Goal: Task Accomplishment & Management: Manage account settings

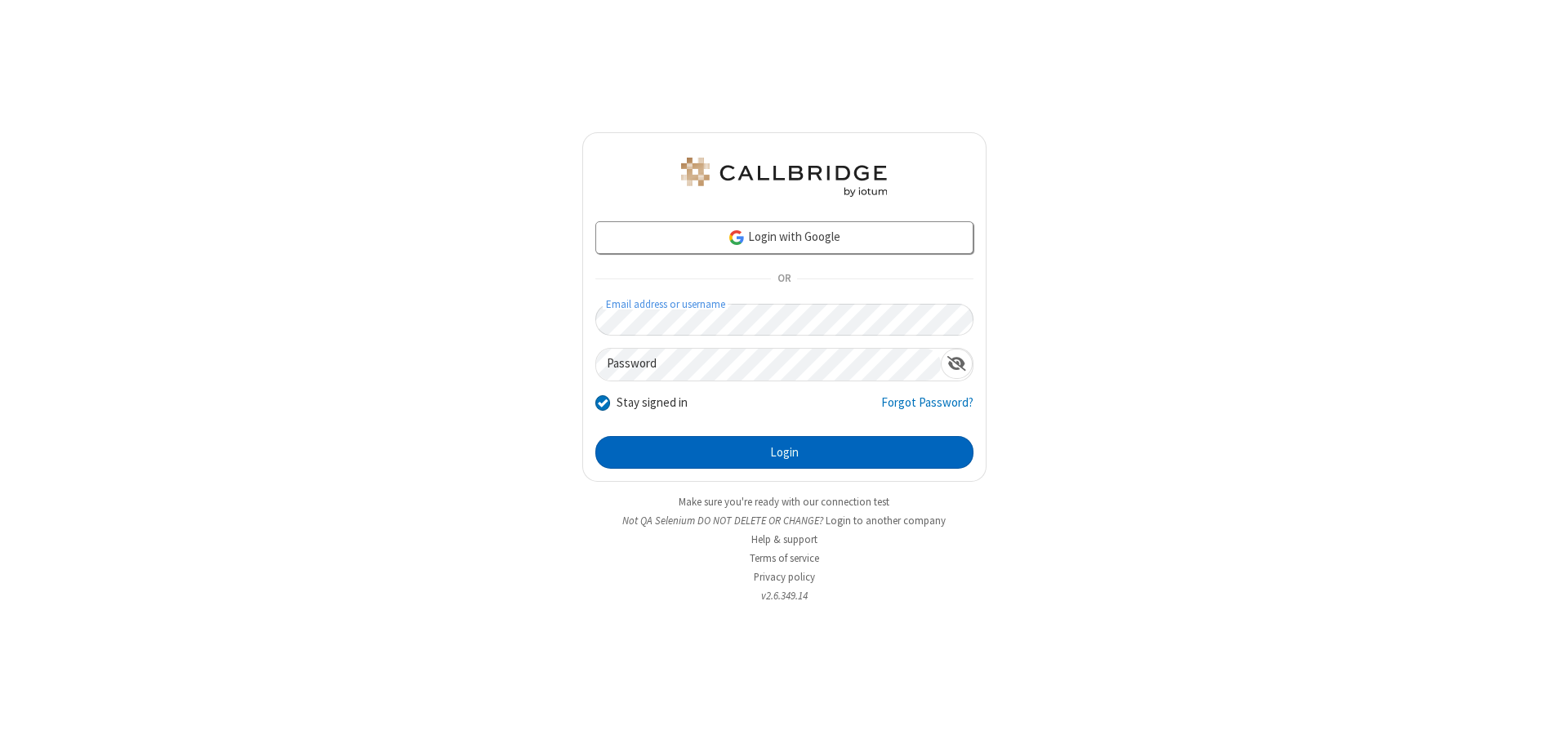
click at [784, 452] on button "Login" at bounding box center [784, 453] width 378 height 33
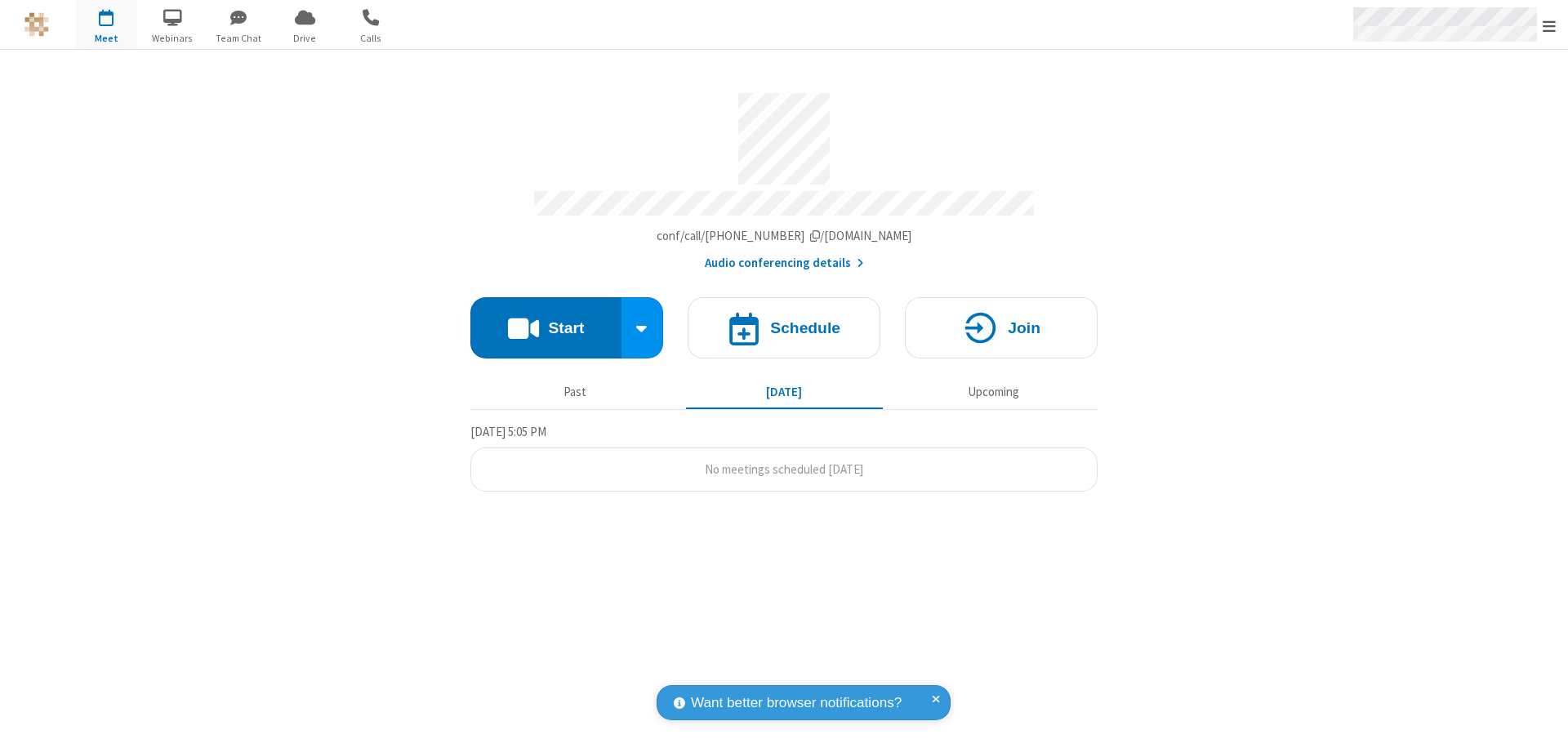
click at [1549, 25] on span "Open menu" at bounding box center [1549, 25] width 13 height 17
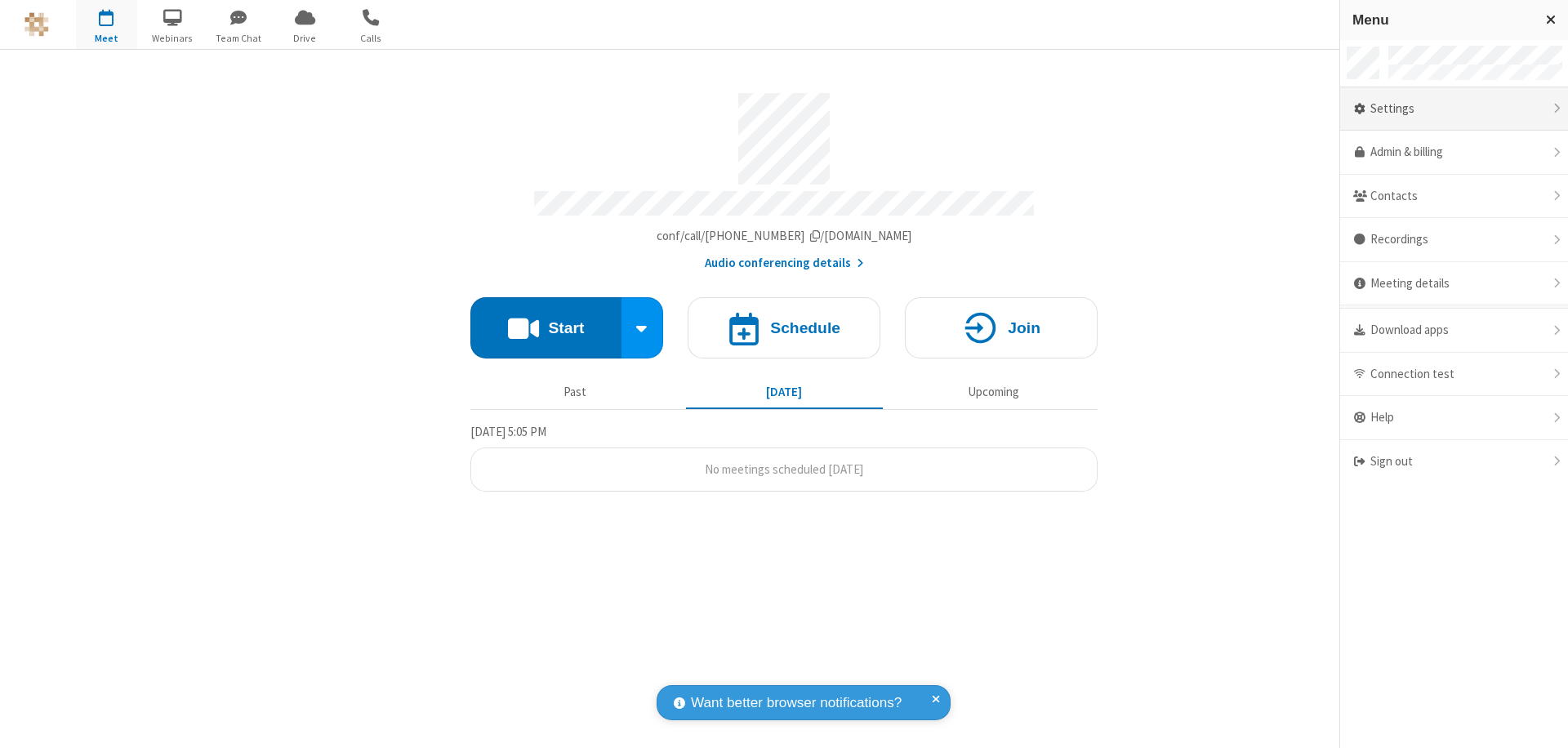
click at [1449, 108] on div "Settings" at bounding box center [1454, 109] width 228 height 44
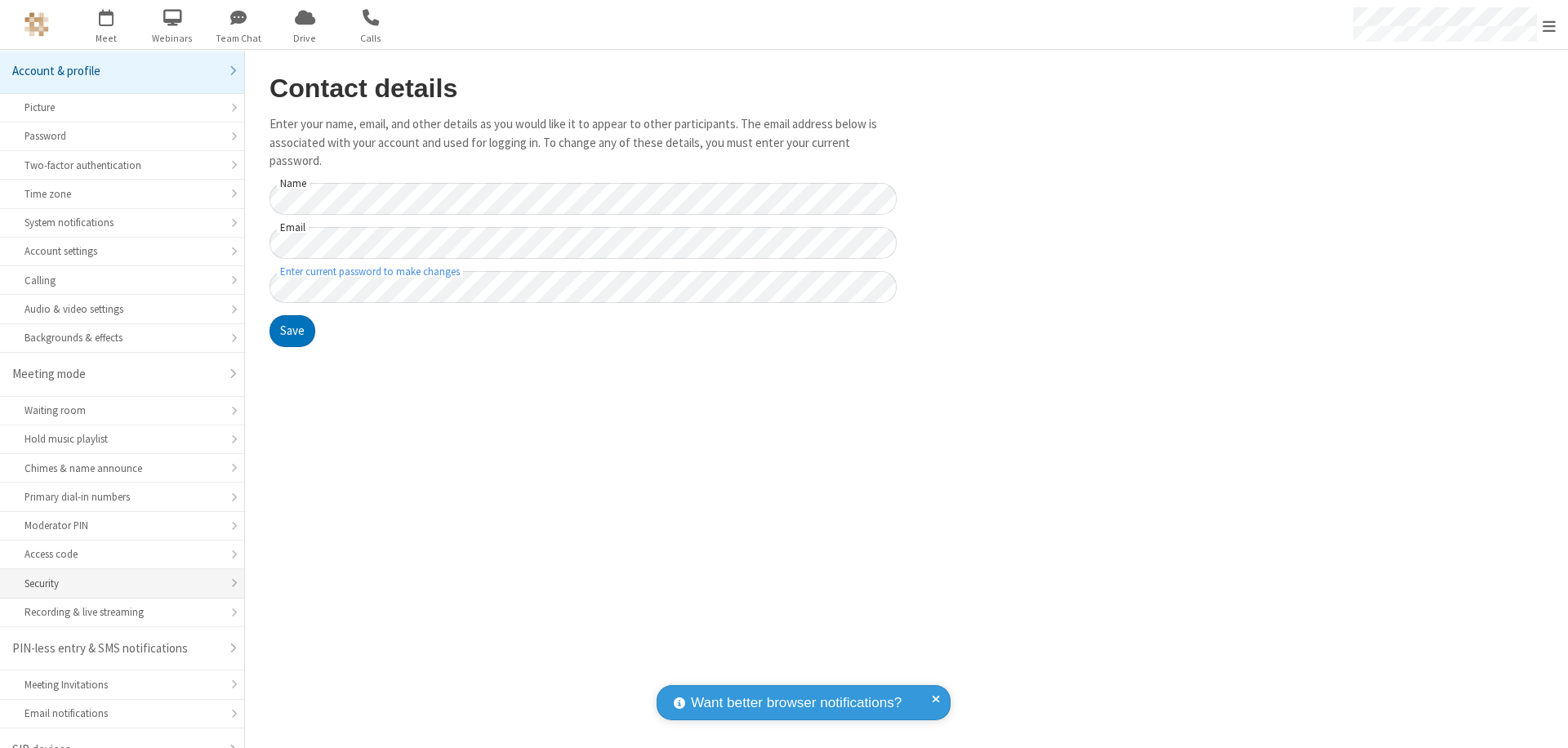
click at [116, 576] on div "Security" at bounding box center [122, 583] width 195 height 16
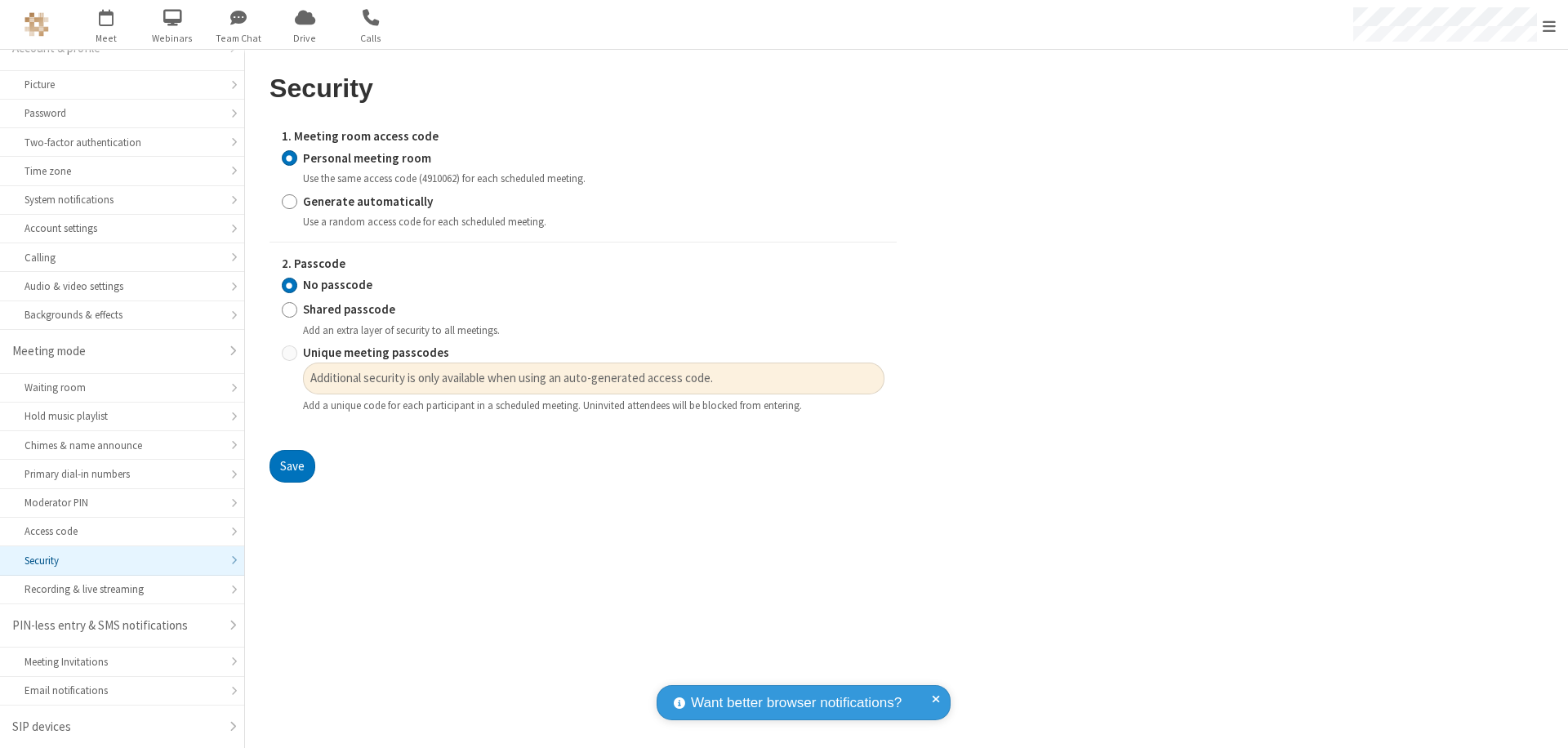
click at [289, 158] on input "Personal meeting room" at bounding box center [289, 158] width 16 height 18
click at [289, 285] on input "No passcode" at bounding box center [289, 285] width 16 height 18
click at [291, 467] on button "Save" at bounding box center [292, 467] width 46 height 33
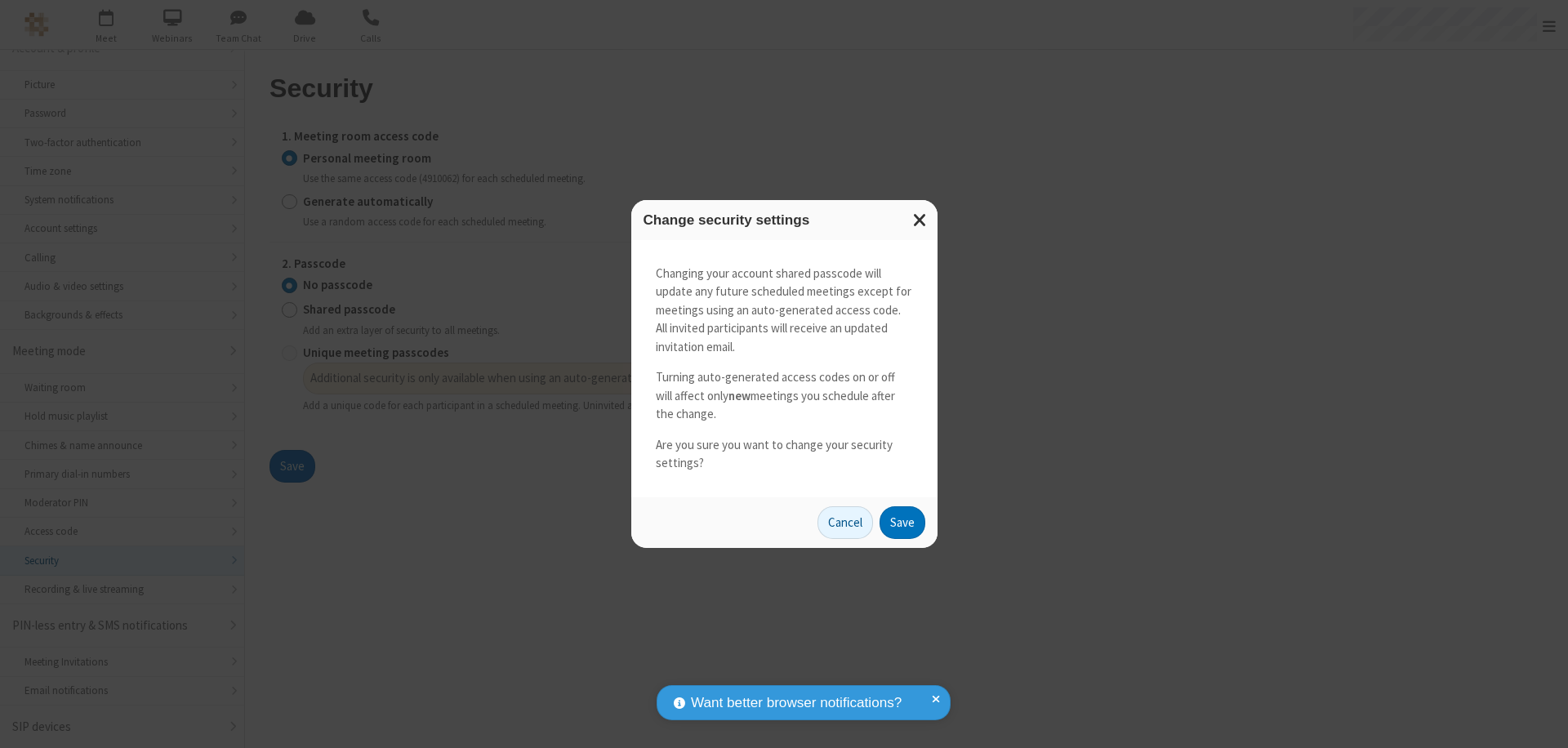
click at [901, 522] on button "Save" at bounding box center [902, 523] width 46 height 33
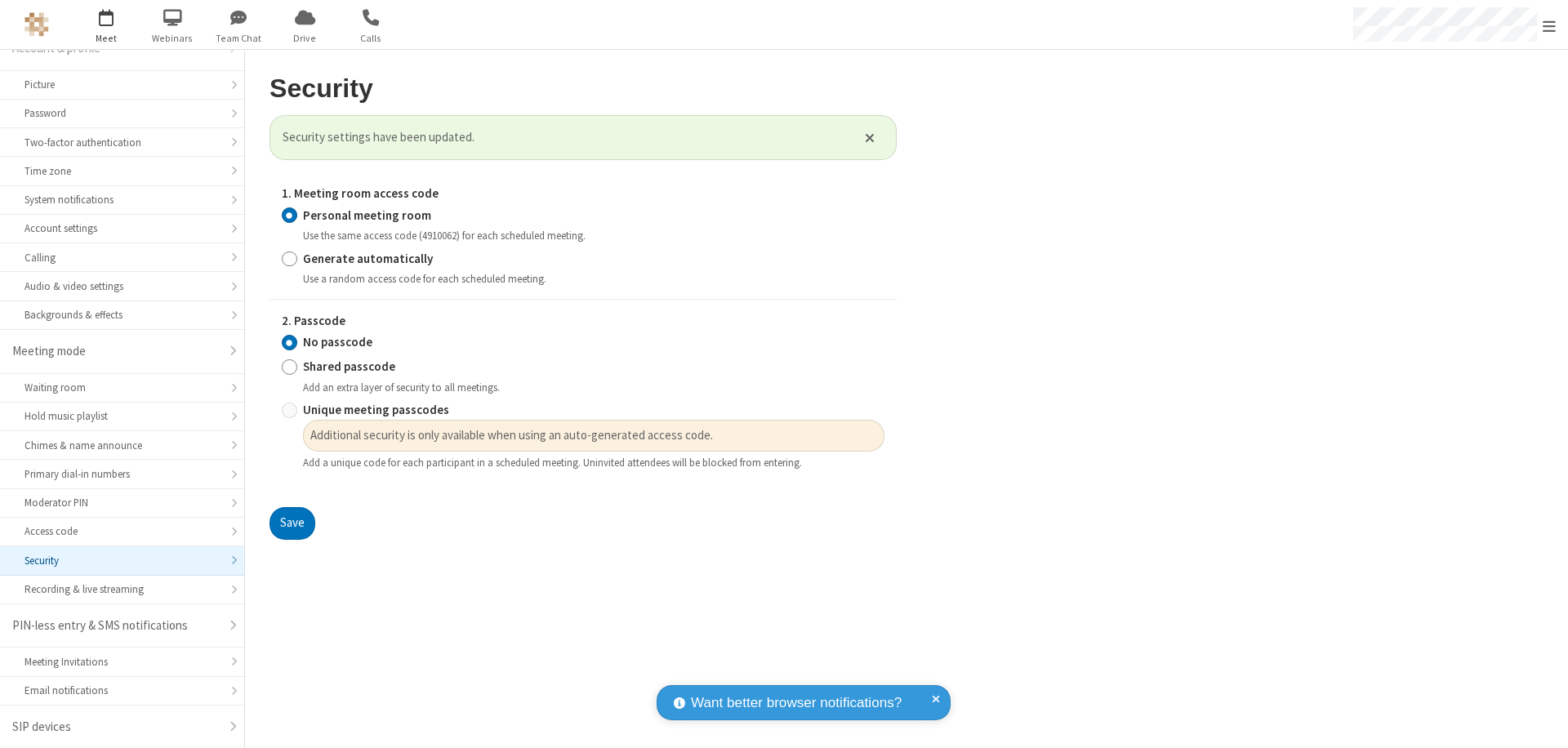
click at [1549, 25] on span "Open menu" at bounding box center [1549, 25] width 13 height 17
click at [106, 24] on span "button" at bounding box center [106, 17] width 61 height 28
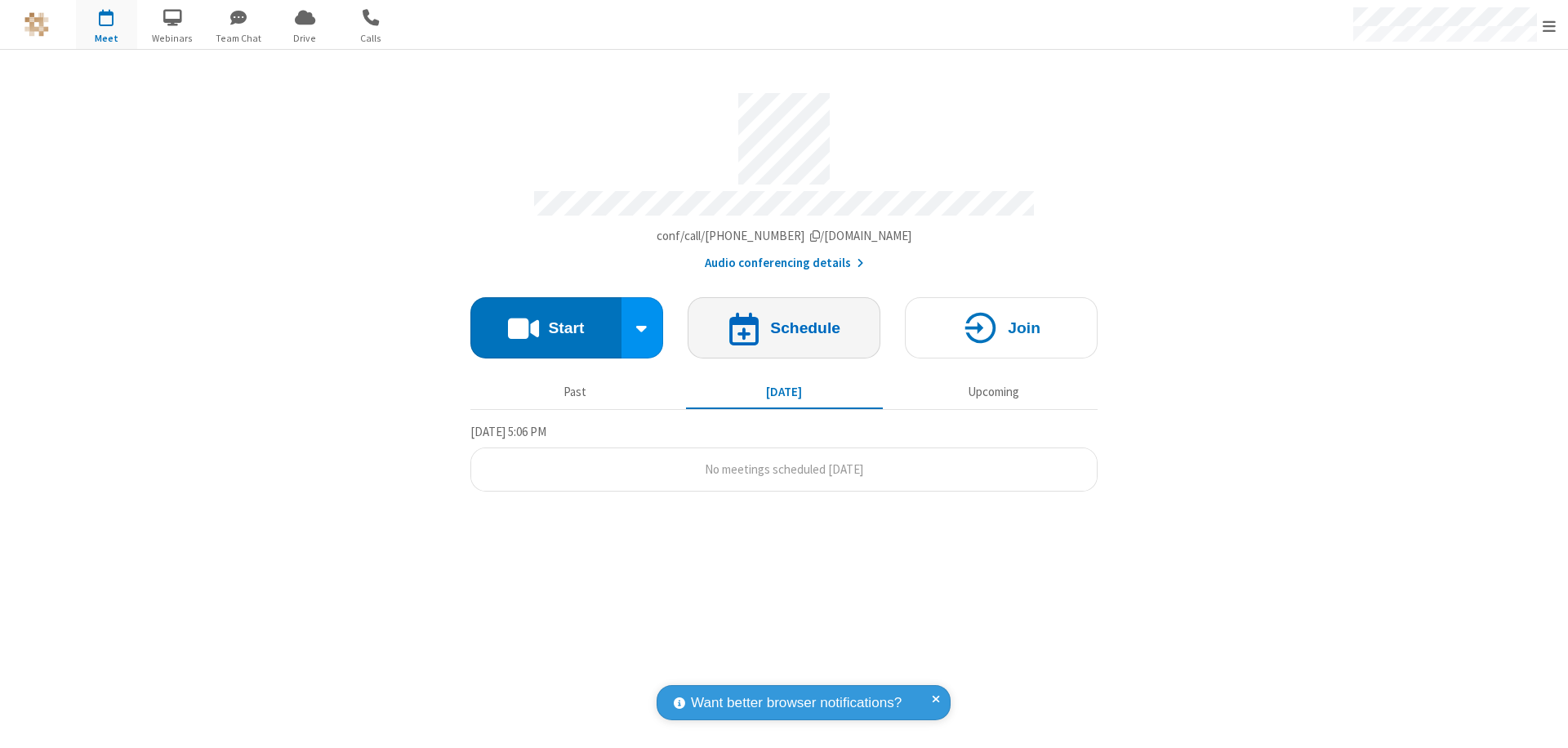
click at [784, 320] on h4 "Schedule" at bounding box center [805, 328] width 70 height 16
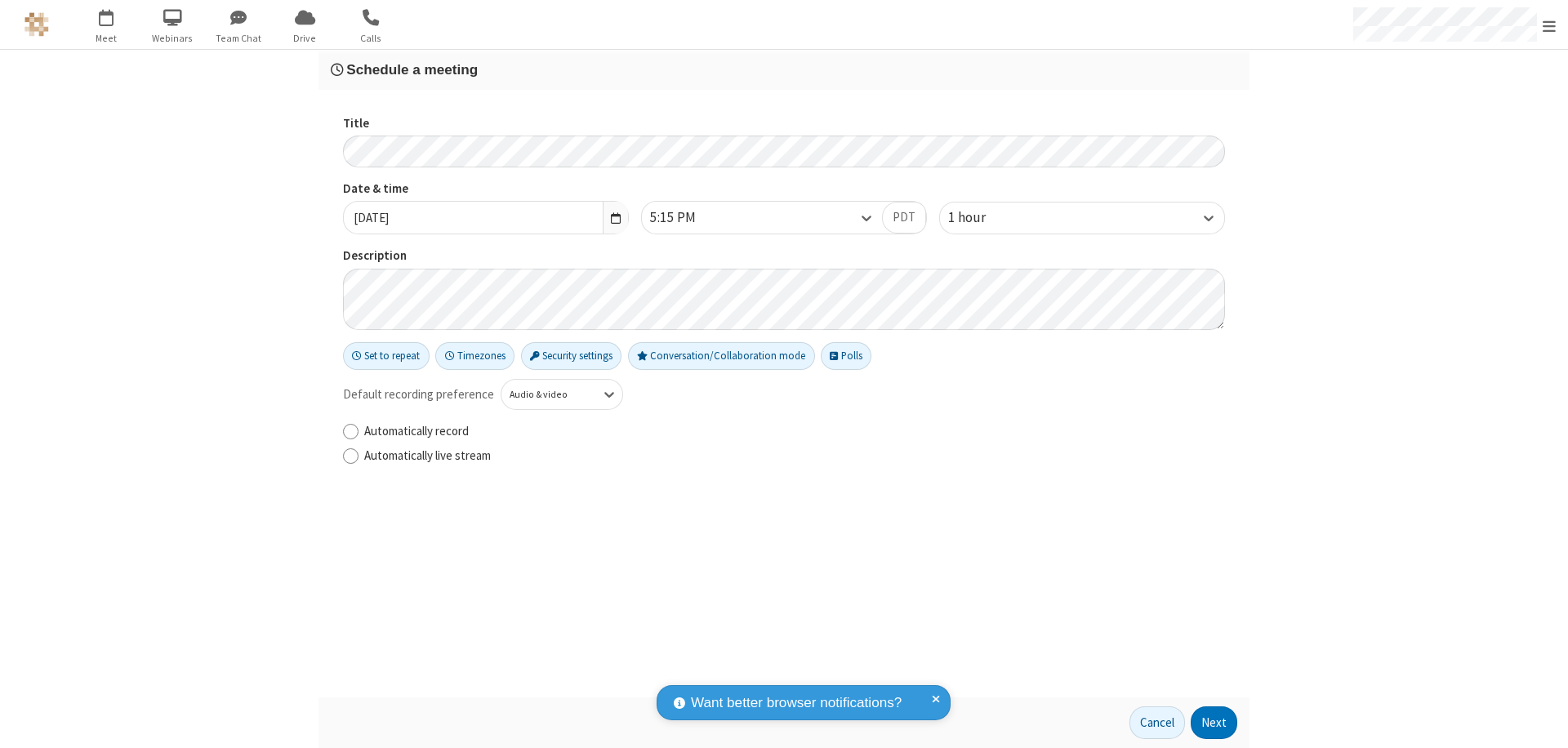
click at [784, 69] on h3 "Schedule a meeting" at bounding box center [784, 70] width 907 height 16
click at [1214, 723] on button "Next" at bounding box center [1213, 723] width 47 height 33
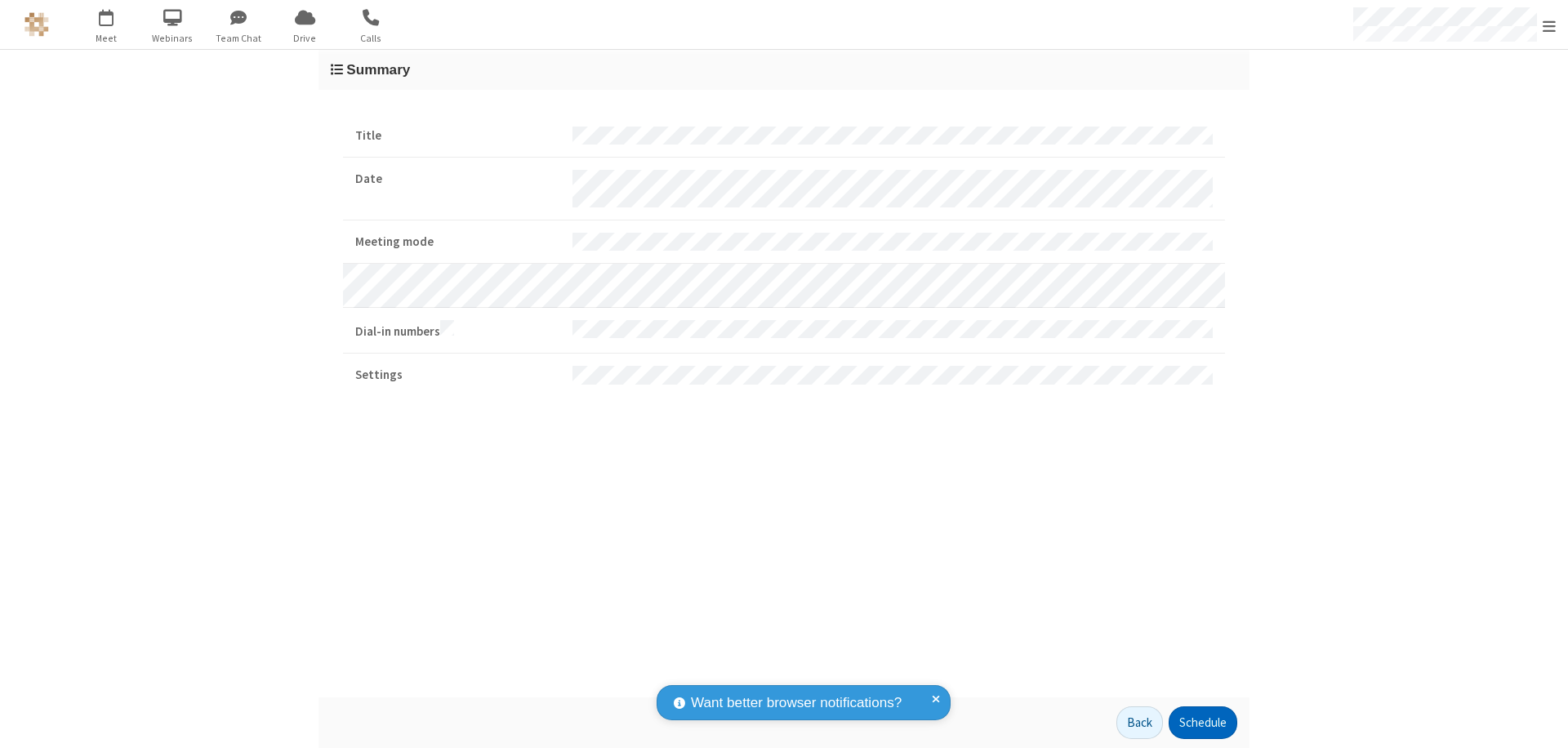
click at [1202, 723] on button "Schedule" at bounding box center [1203, 723] width 68 height 33
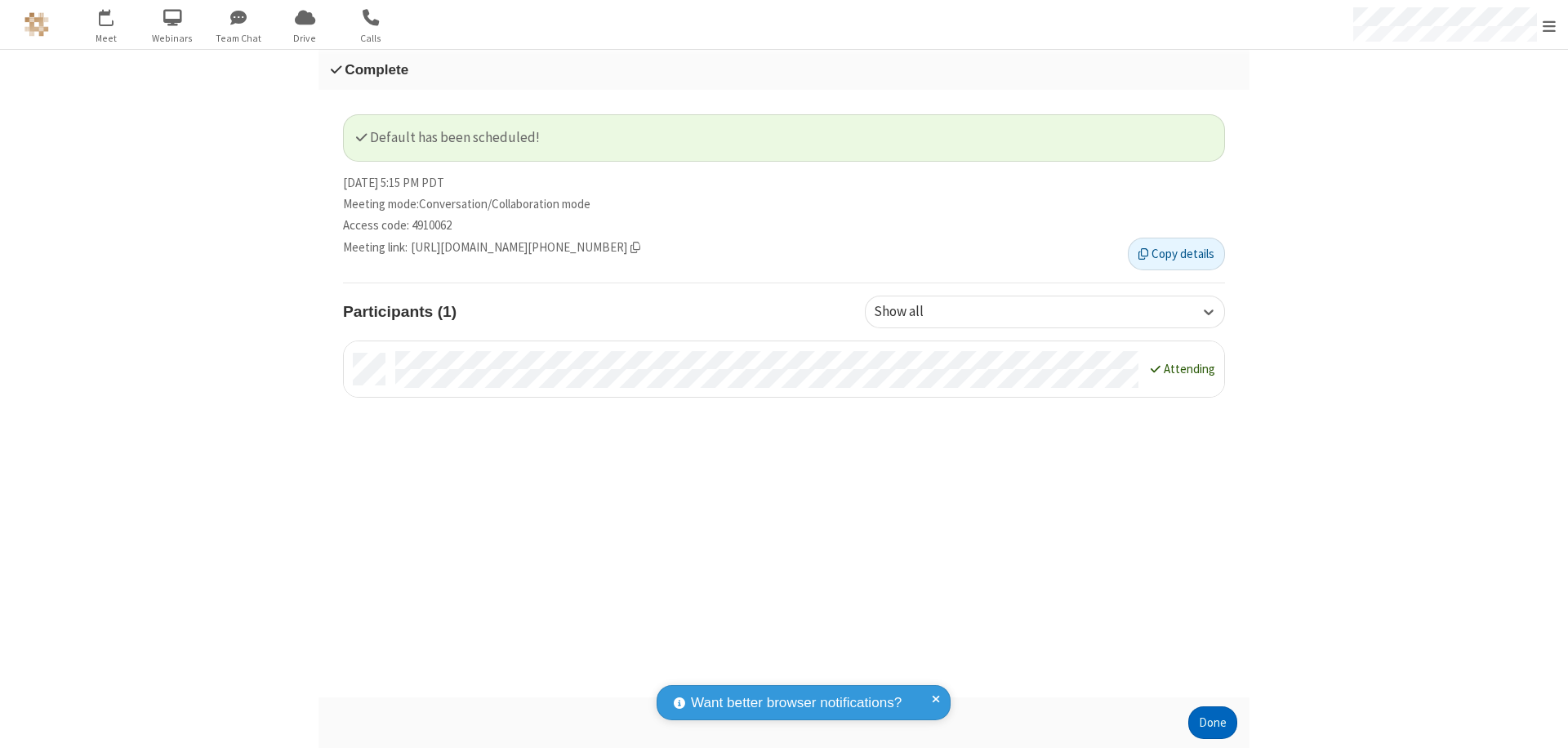
click at [1213, 723] on button "Done" at bounding box center [1213, 723] width 49 height 33
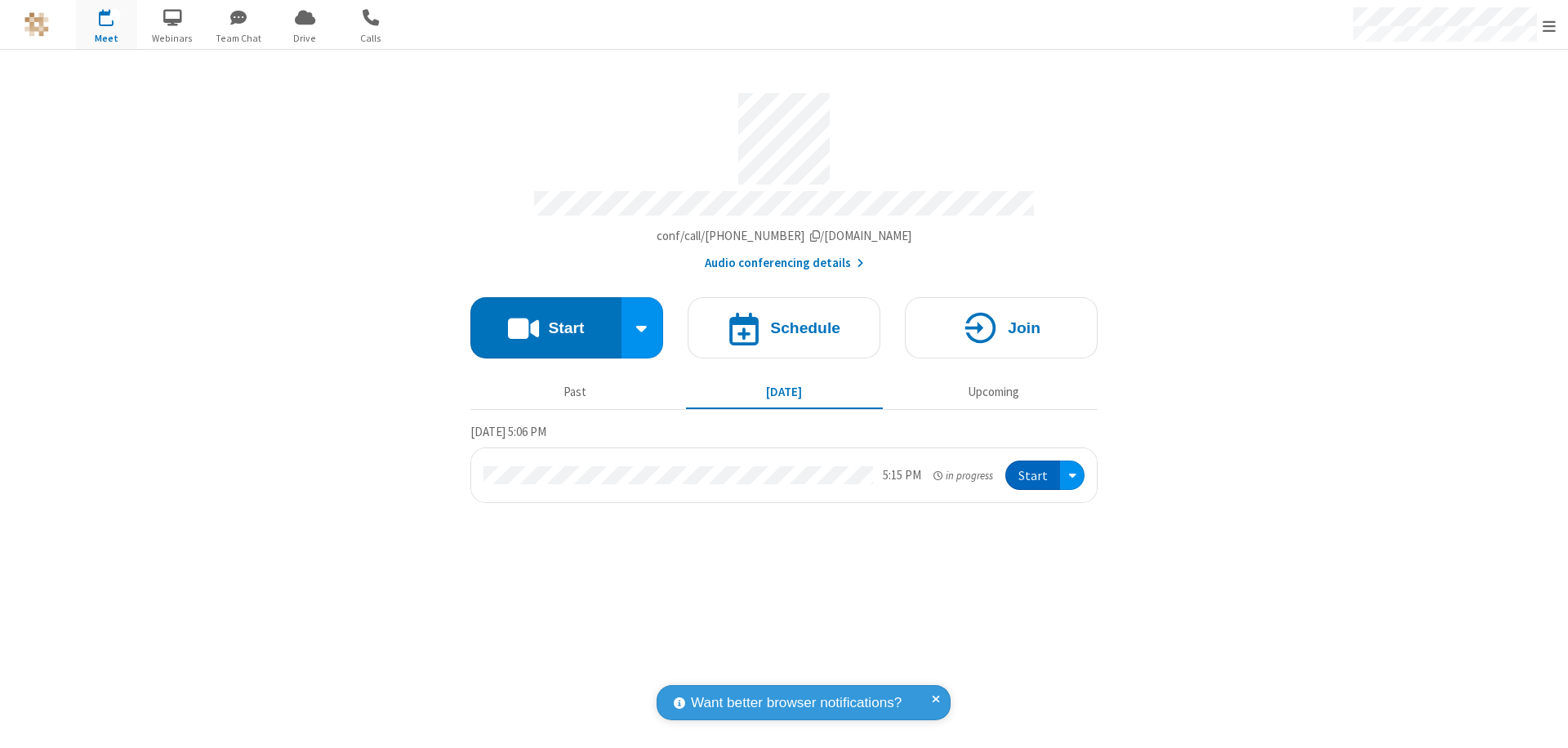
click at [1033, 468] on button "Start" at bounding box center [1032, 475] width 55 height 30
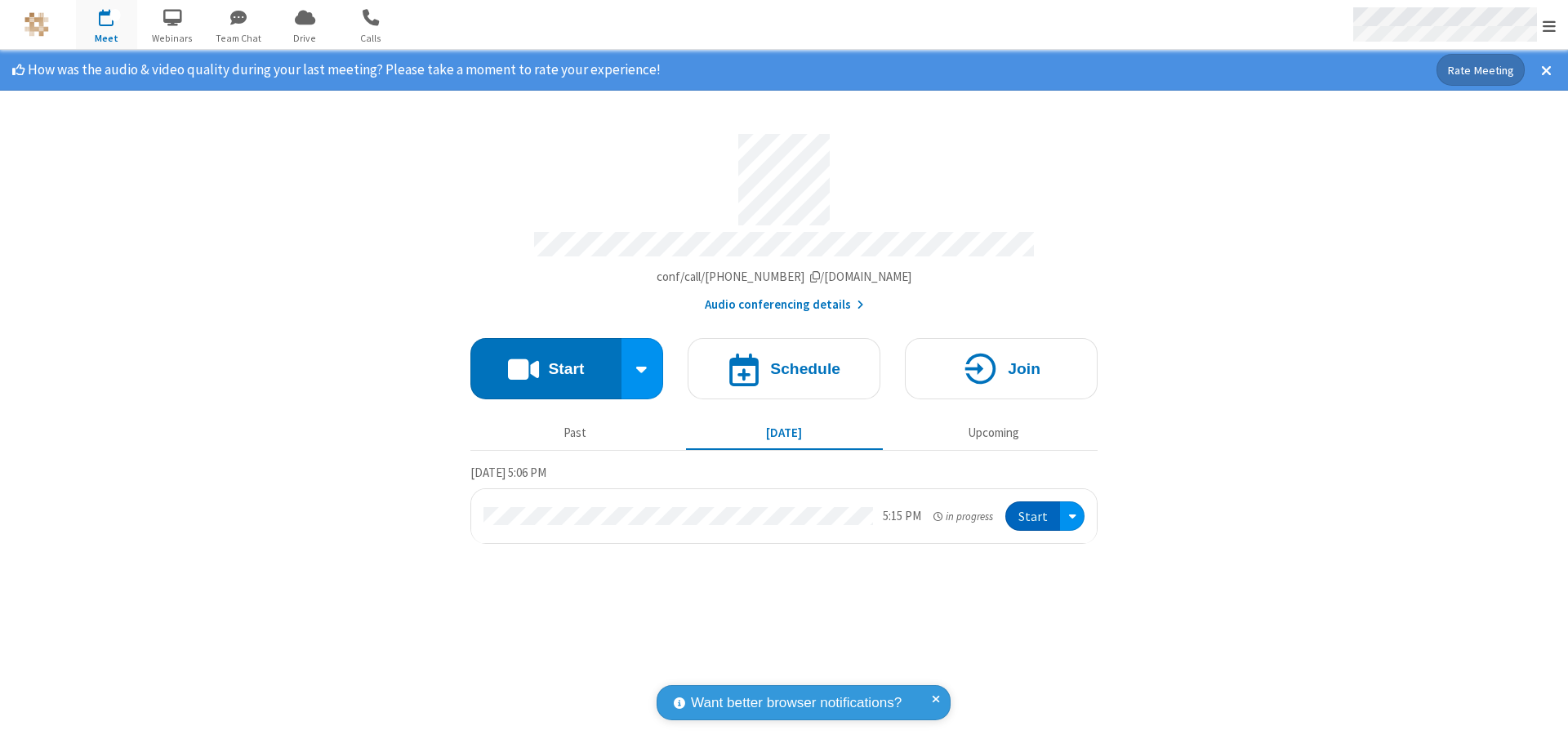
click at [1549, 25] on span "Open menu" at bounding box center [1549, 25] width 13 height 17
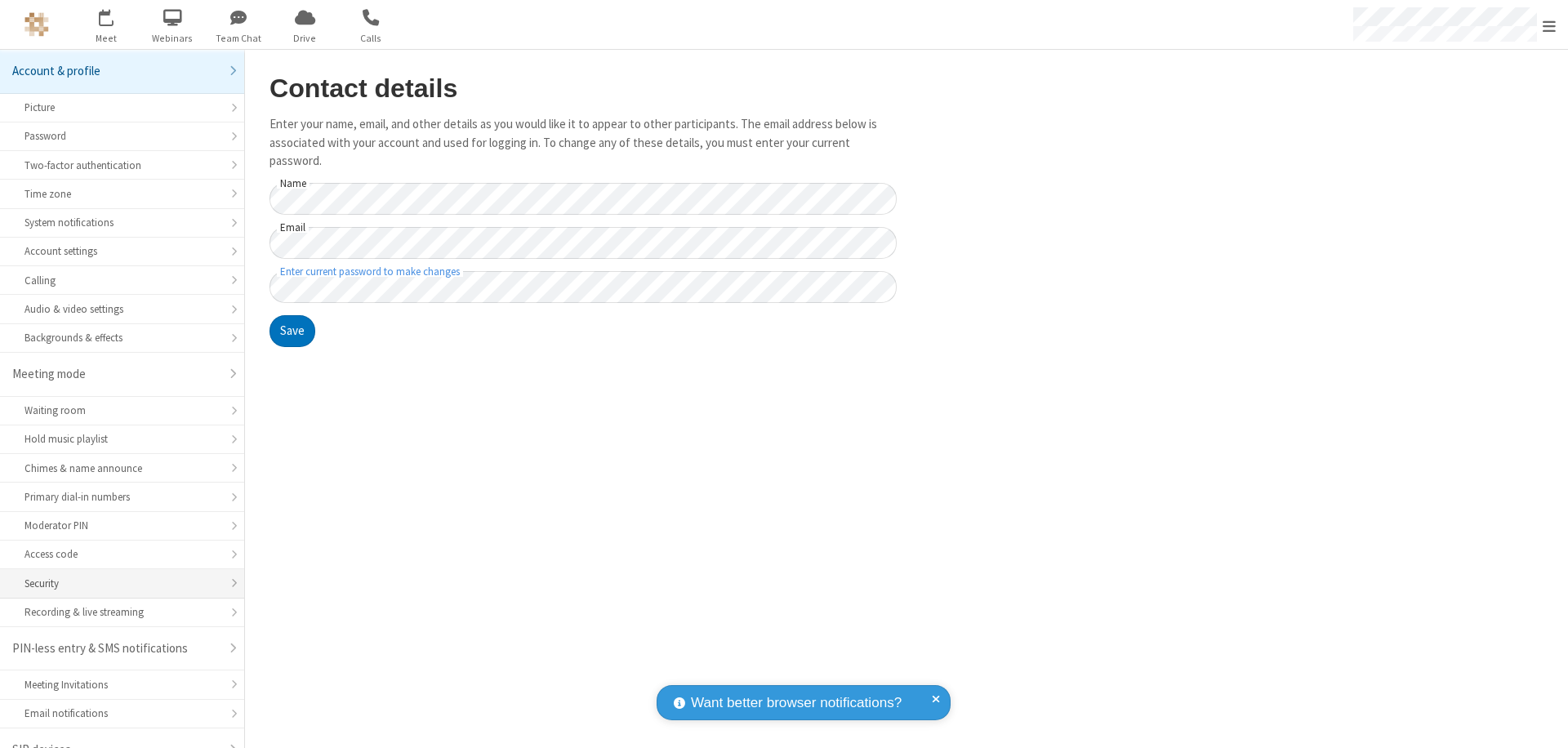
click at [116, 576] on div "Security" at bounding box center [122, 583] width 195 height 16
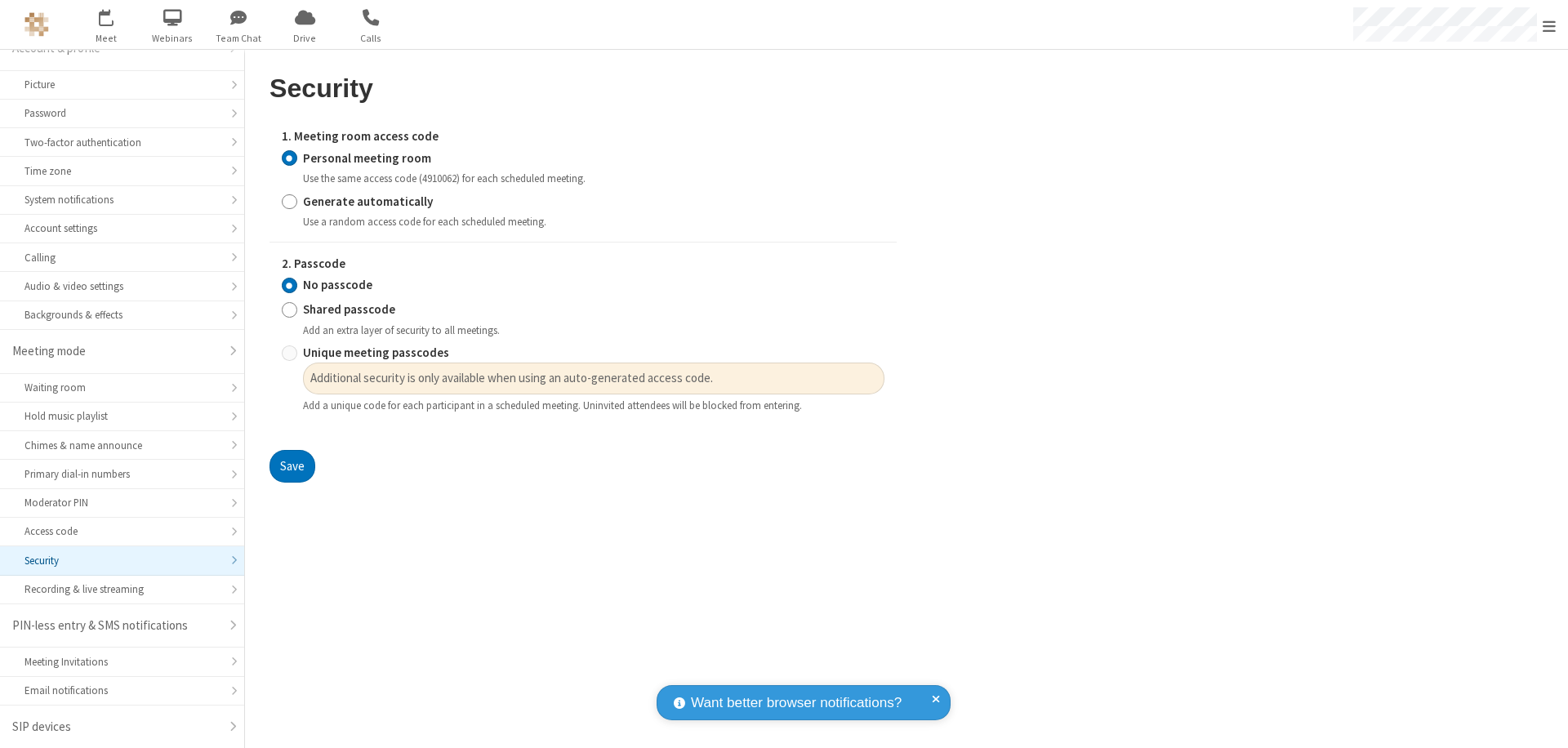
click at [289, 158] on input "Personal meeting room" at bounding box center [289, 158] width 16 height 18
click at [289, 285] on input "No passcode" at bounding box center [289, 285] width 16 height 18
click at [291, 467] on button "Save" at bounding box center [292, 467] width 46 height 33
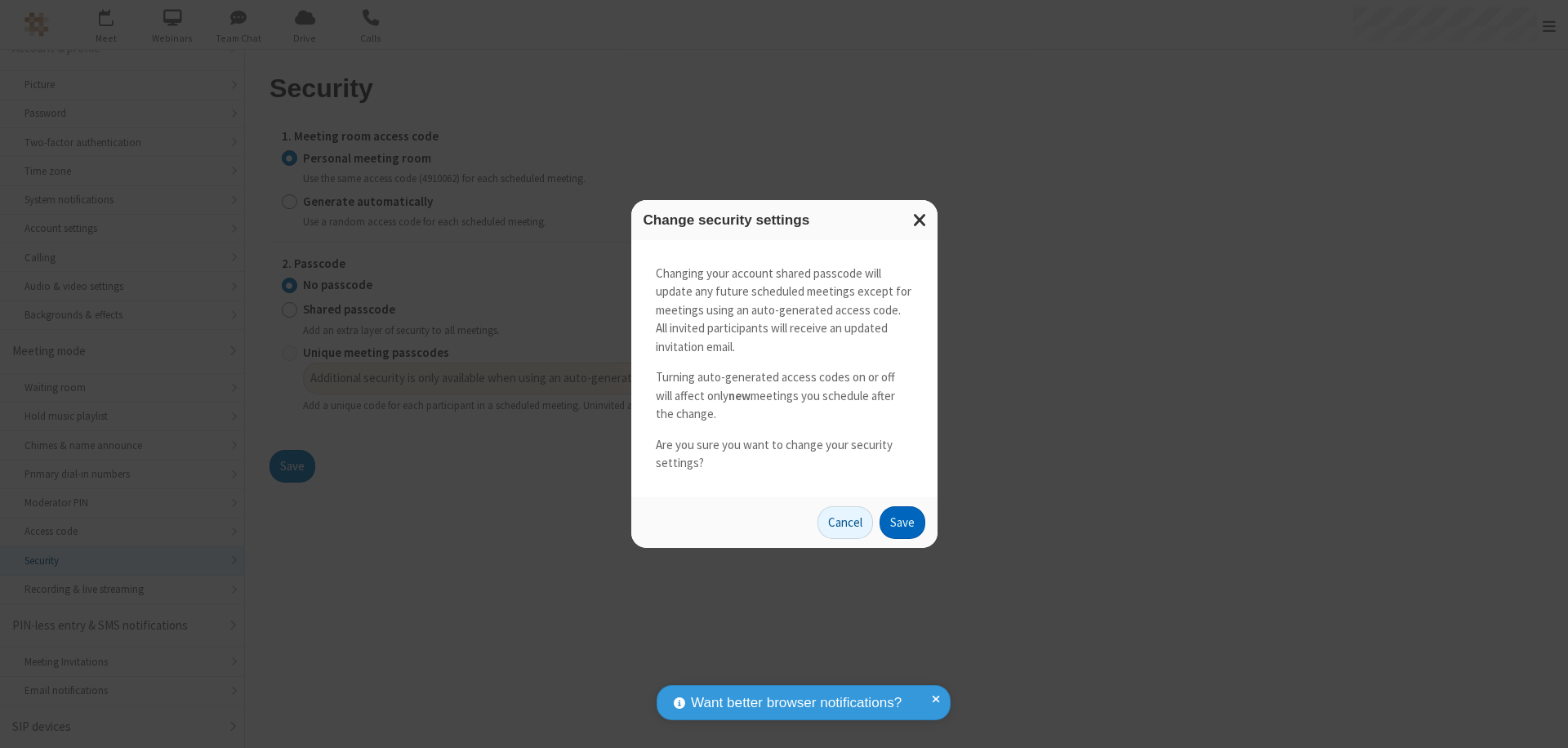
click at [901, 522] on button "Save" at bounding box center [902, 523] width 46 height 33
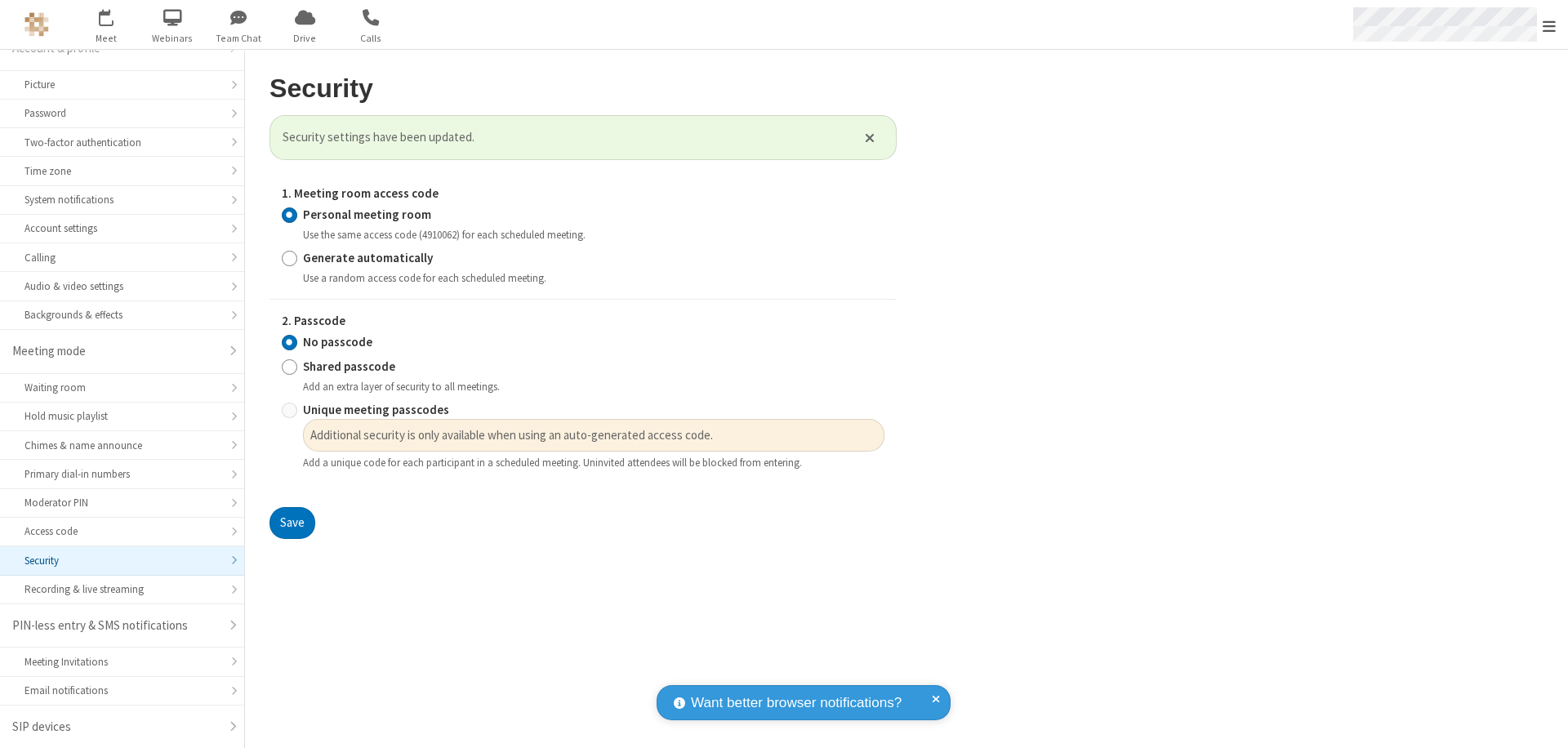
click at [1549, 24] on span "Open menu" at bounding box center [1549, 25] width 13 height 17
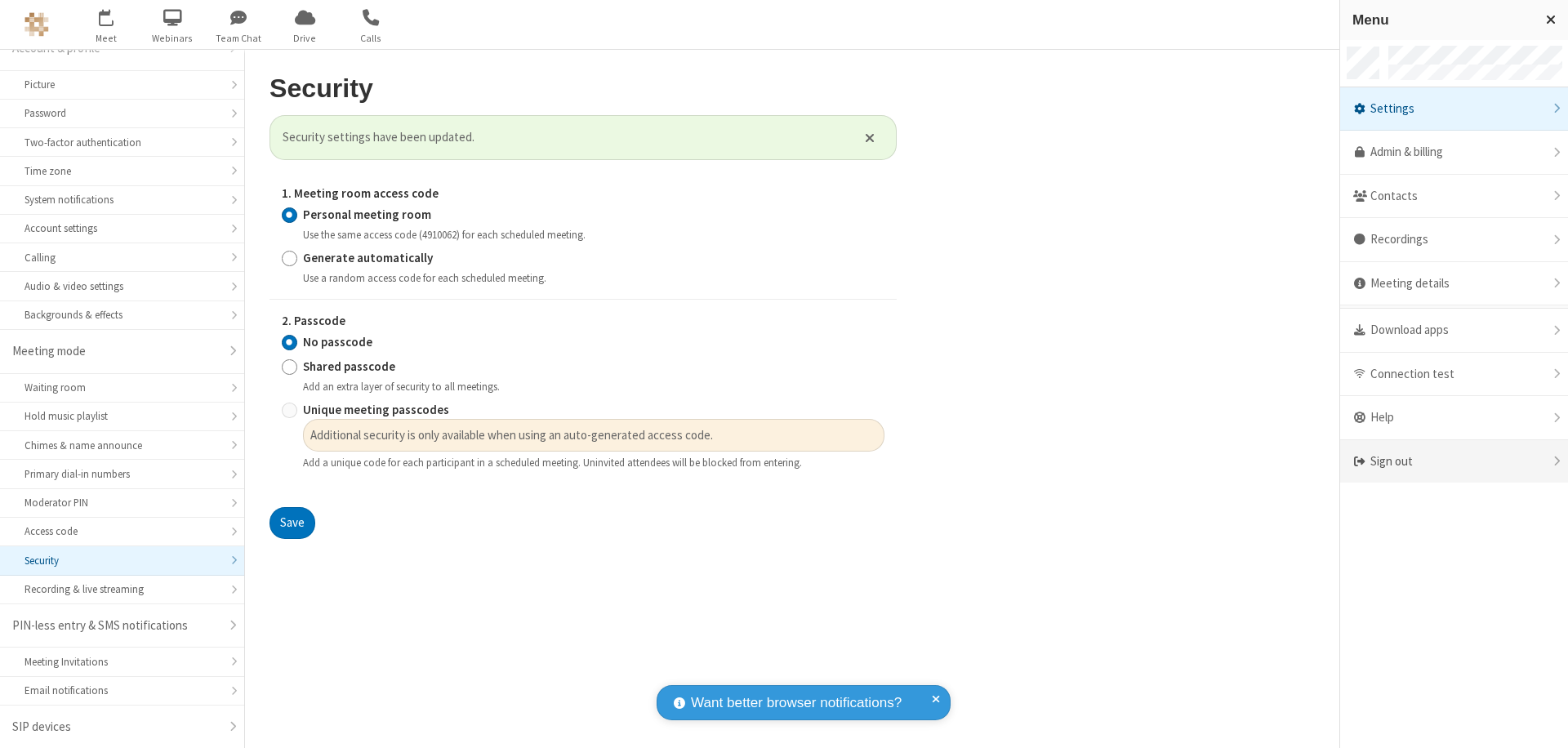
click at [1460, 462] on div "Sign out" at bounding box center [1454, 462] width 228 height 43
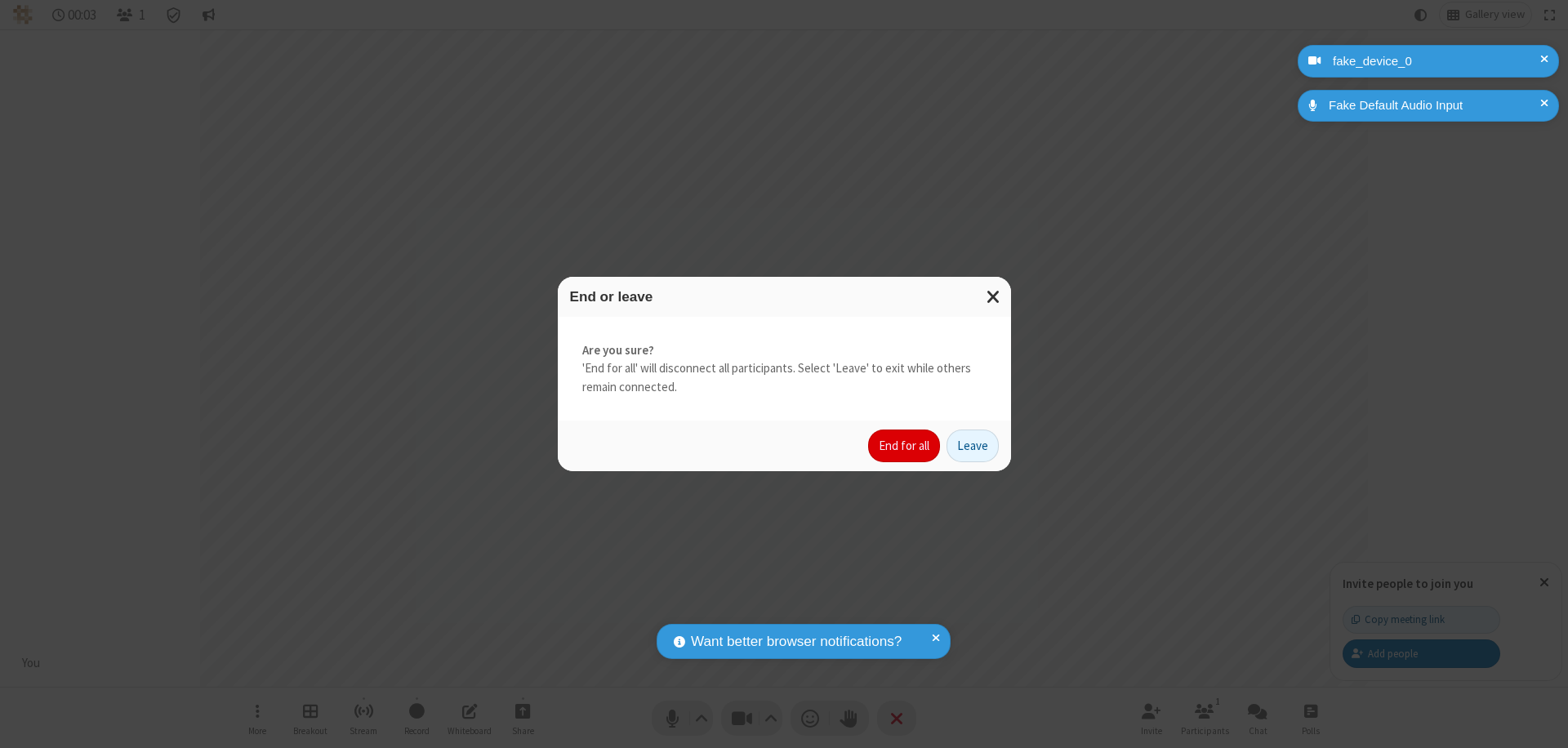
click at [905, 446] on button "End for all" at bounding box center [904, 446] width 72 height 33
